Goal: Task Accomplishment & Management: Use online tool/utility

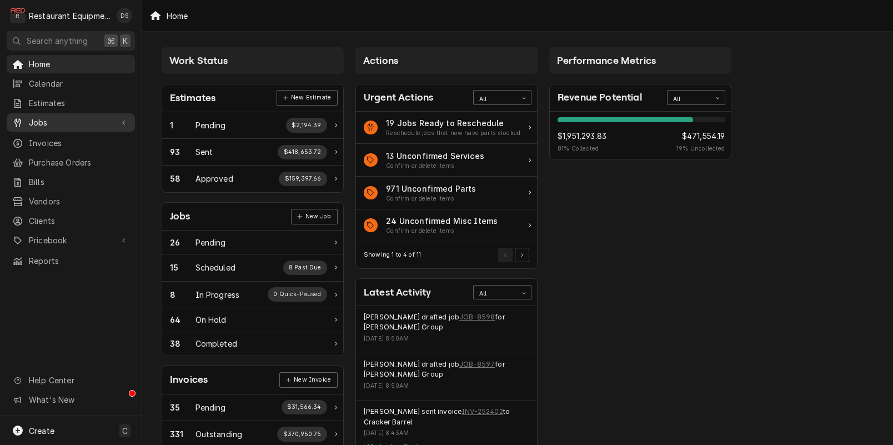
click at [42, 119] on span "Jobs" at bounding box center [71, 123] width 84 height 12
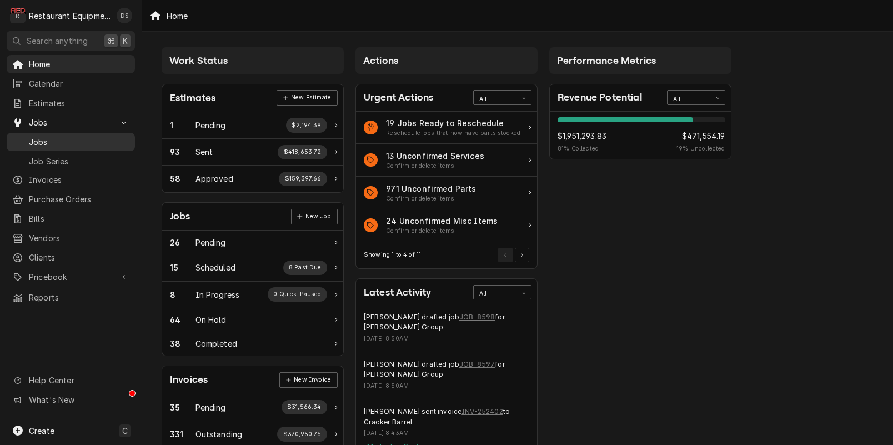
click at [43, 142] on span "Jobs" at bounding box center [79, 142] width 101 height 12
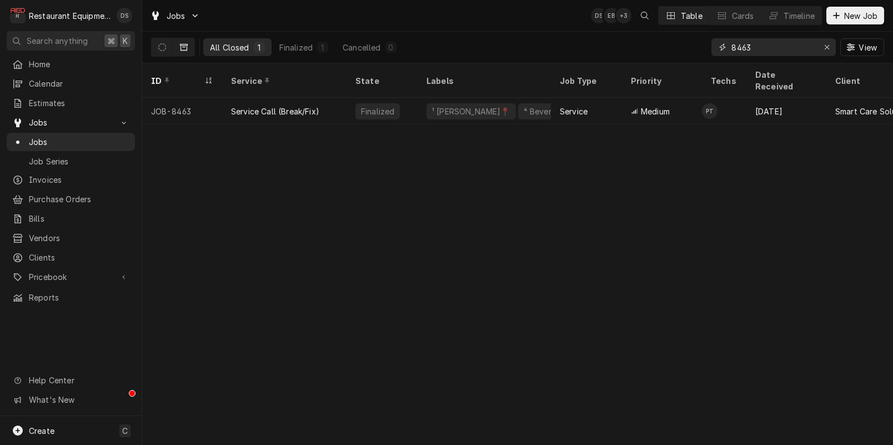
drag, startPoint x: 759, startPoint y: 48, endPoint x: 661, endPoint y: 44, distance: 98.4
click at [661, 44] on div "All Closed 1 Finalized 1 Cancelled 0 8463 View" at bounding box center [517, 47] width 733 height 31
type input "8598"
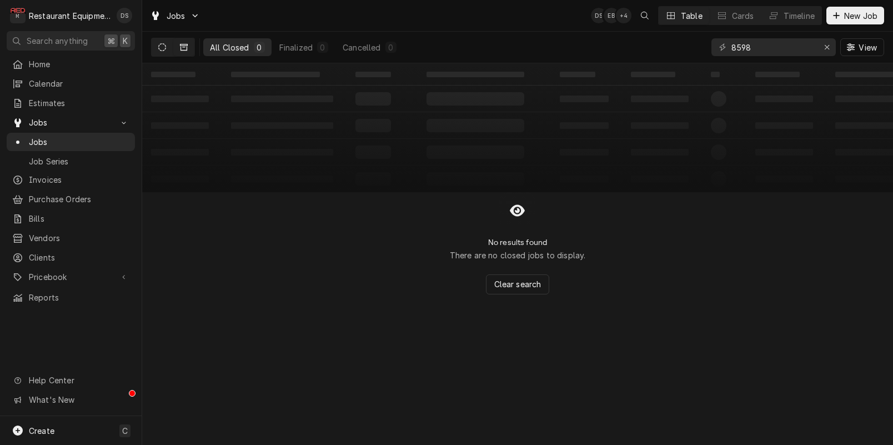
click at [162, 47] on icon "Dynamic Content Wrapper" at bounding box center [162, 47] width 8 height 8
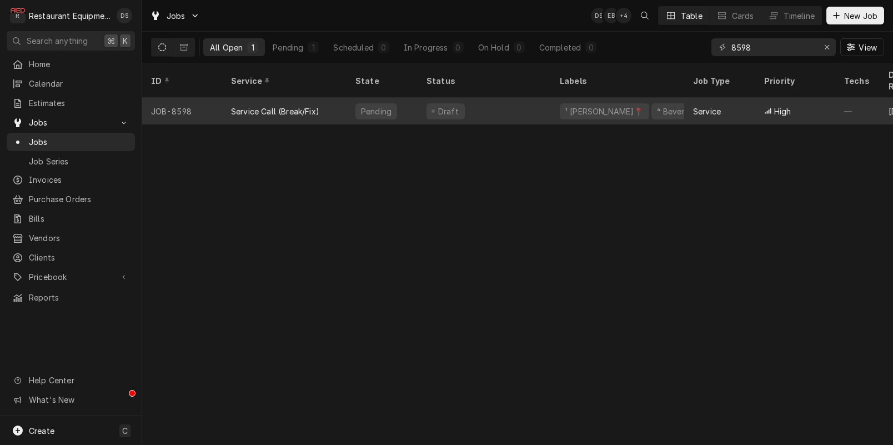
click at [434, 109] on div "Dynamic Content Wrapper" at bounding box center [433, 110] width 3 height 3
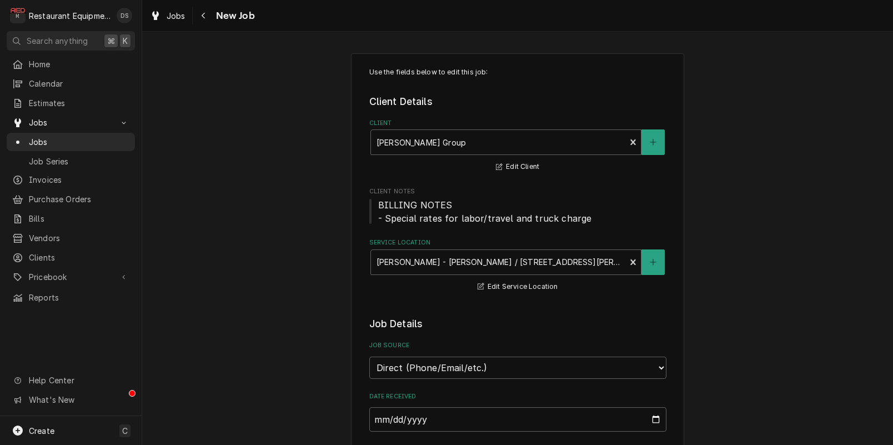
scroll to position [841, 0]
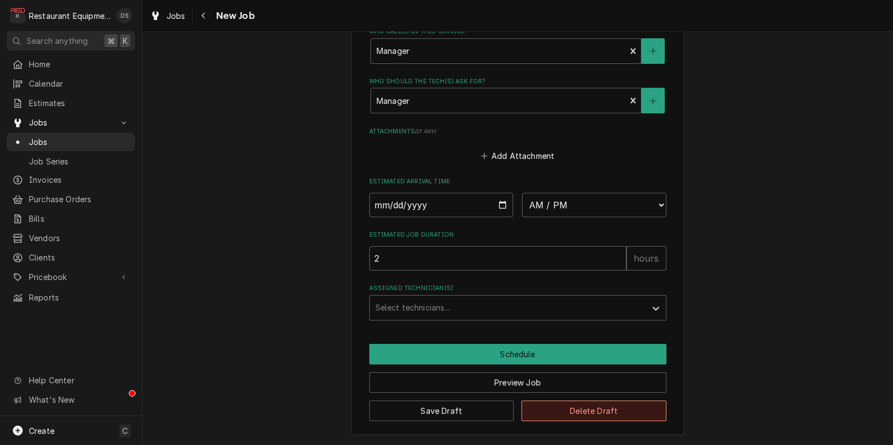
click at [600, 419] on button "Delete Draft" at bounding box center [594, 411] width 145 height 21
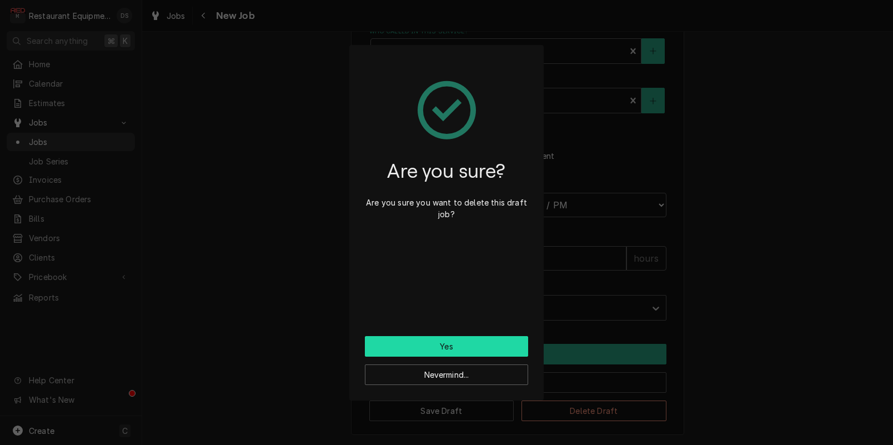
click at [488, 348] on button "Yes" at bounding box center [446, 346] width 163 height 21
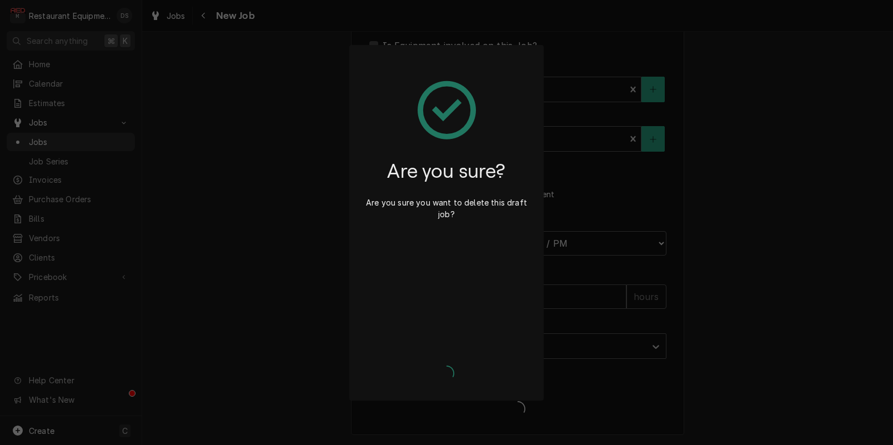
scroll to position [803, 0]
type textarea "x"
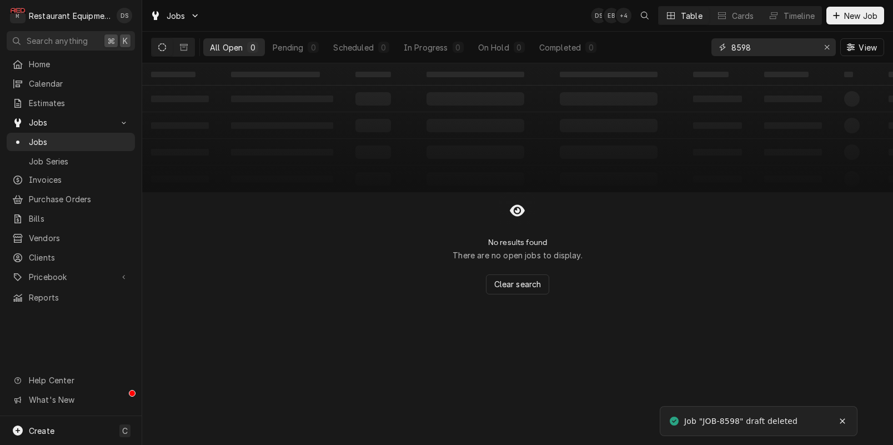
drag, startPoint x: 830, startPoint y: 50, endPoint x: 800, endPoint y: 58, distance: 31.5
click at [830, 50] on div "Erase input" at bounding box center [827, 47] width 11 height 11
